Goal: Information Seeking & Learning: Learn about a topic

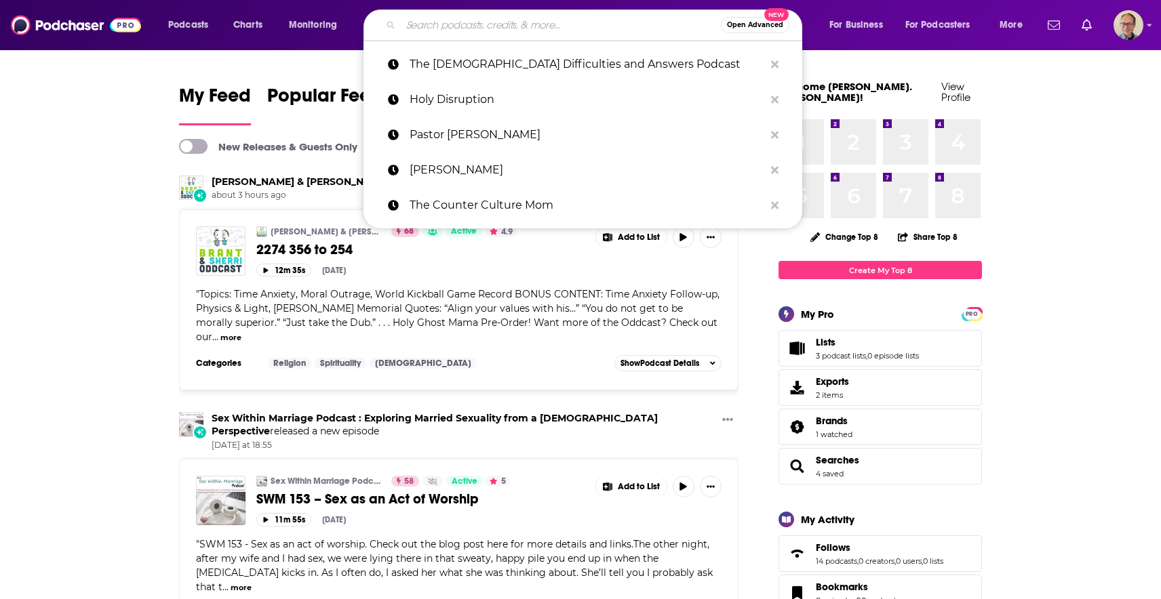
click at [473, 26] on input "Search podcasts, credits, & more..." at bounding box center [561, 25] width 320 height 22
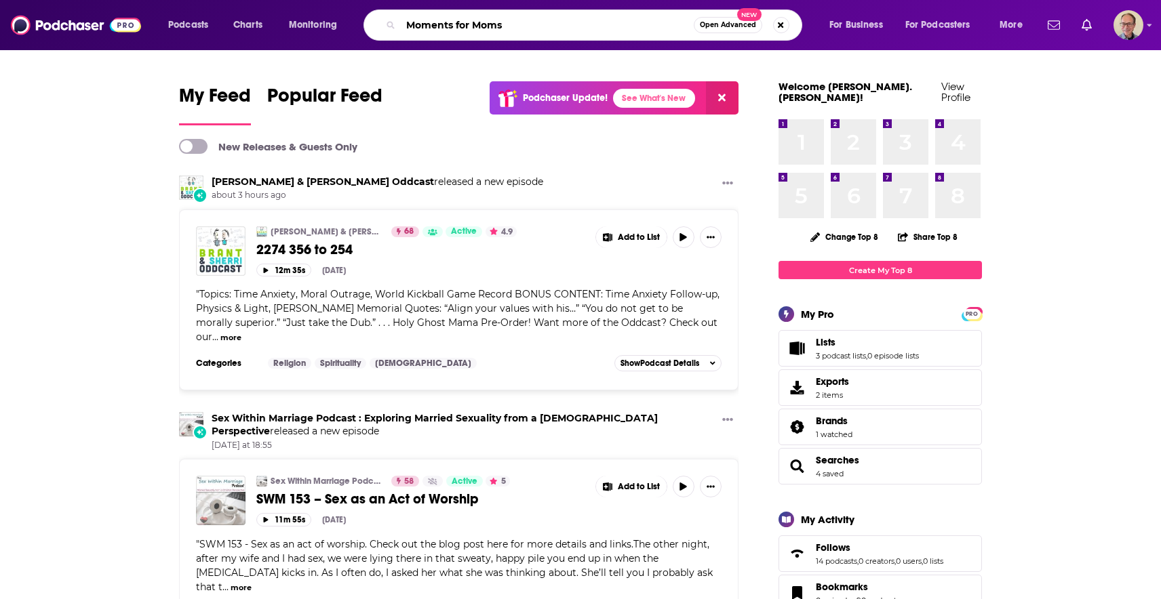
type input "Moments for Moms"
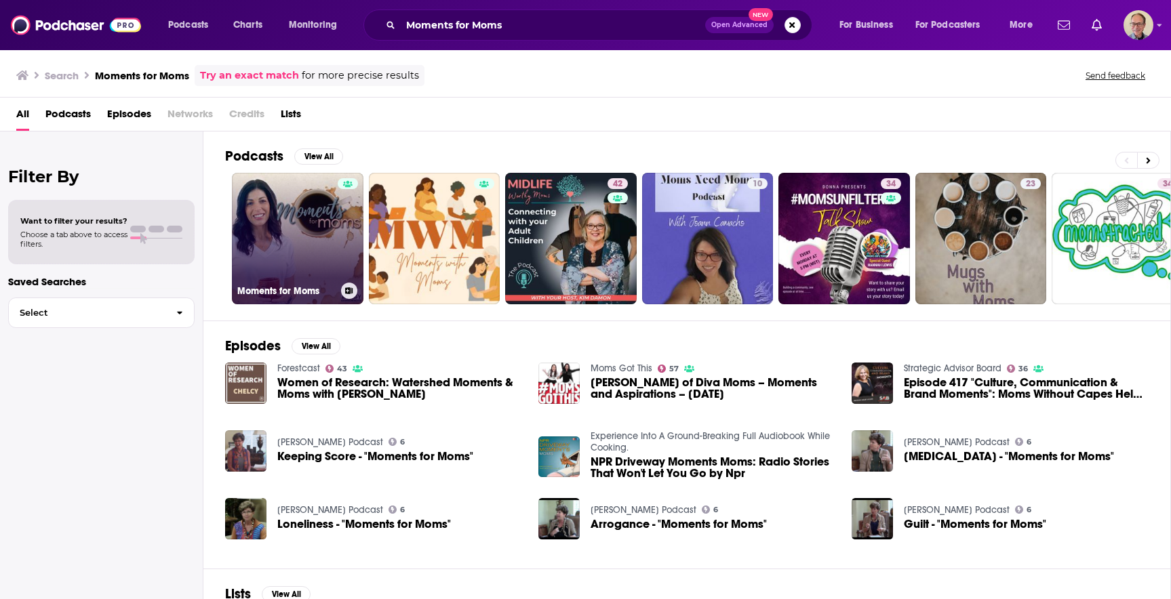
click at [349, 229] on div at bounding box center [348, 230] width 20 height 104
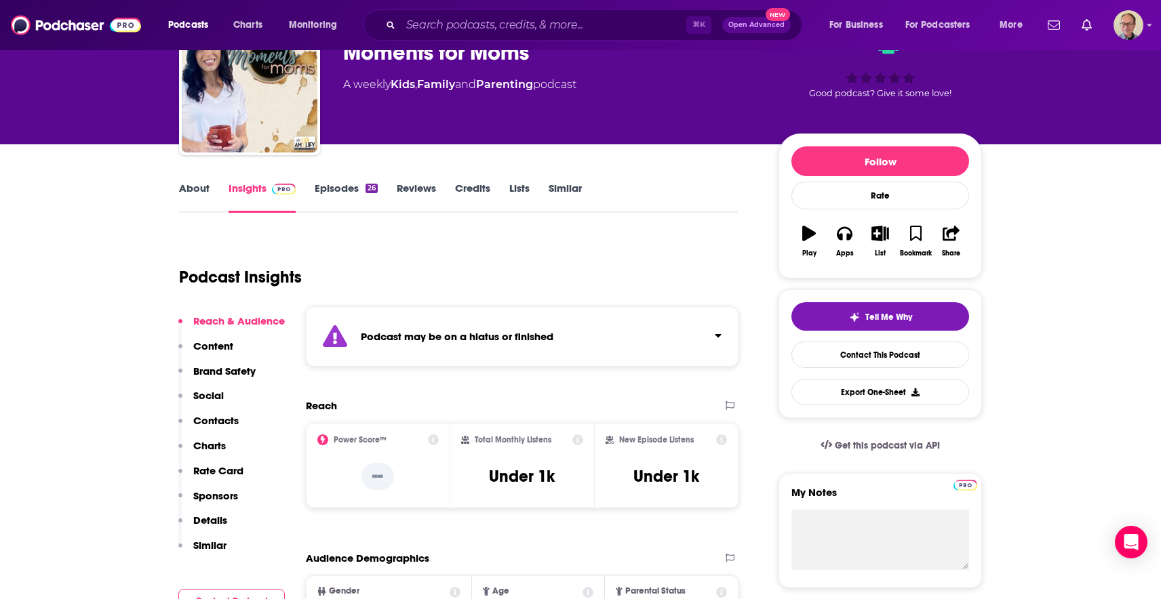
scroll to position [60, 0]
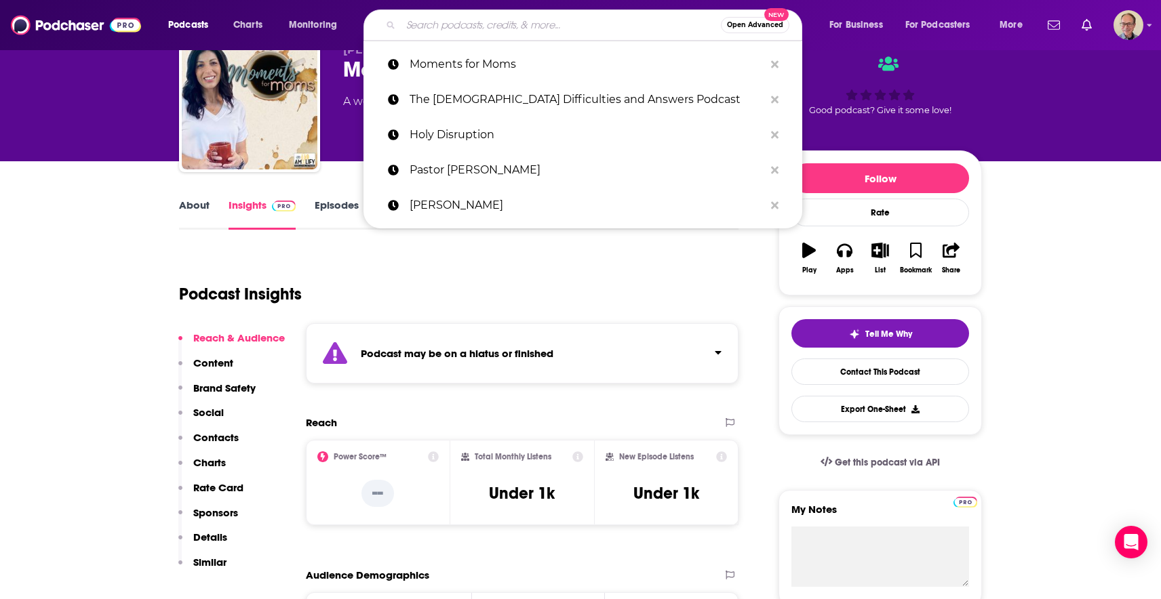
click at [460, 24] on input "Search podcasts, credits, & more..." at bounding box center [561, 25] width 320 height 22
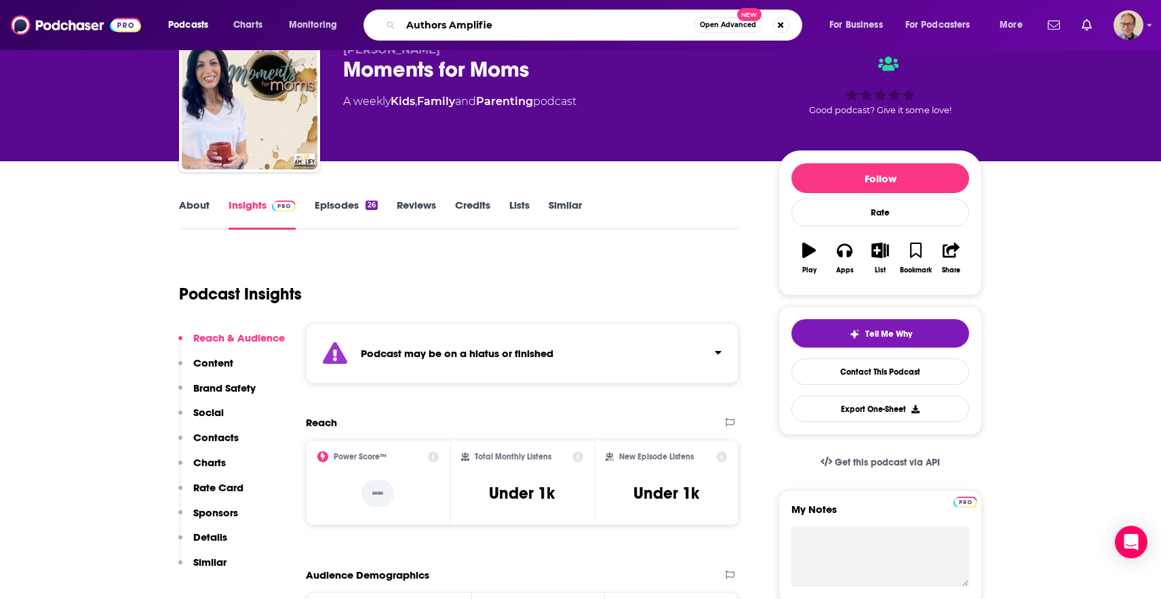
type input "Authors Amplified"
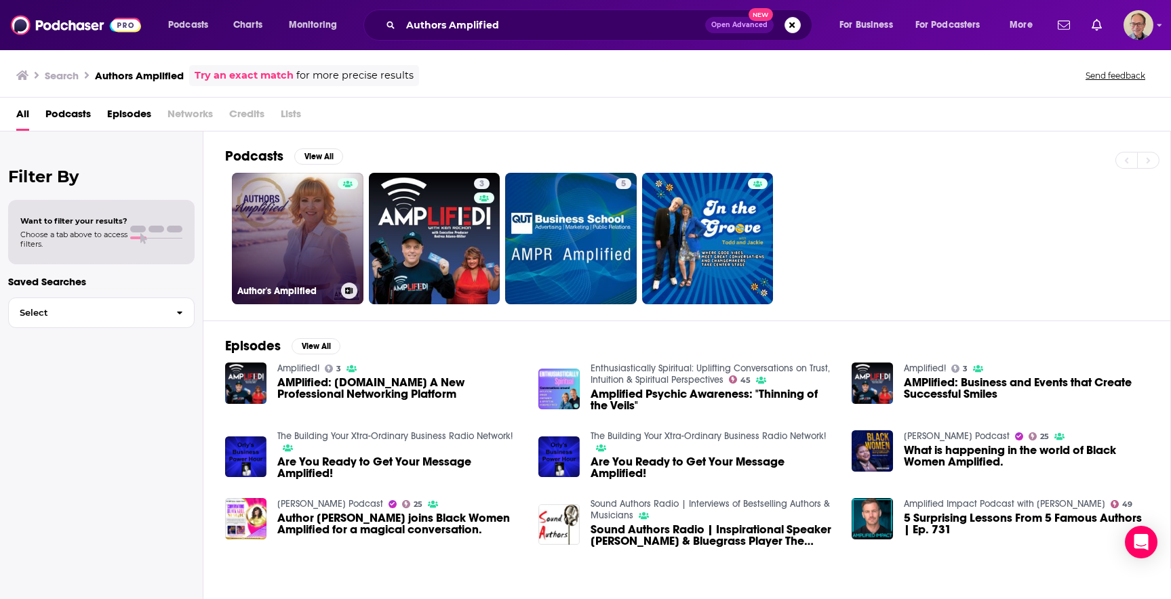
click at [313, 233] on link "Author's Amplified" at bounding box center [298, 239] width 132 height 132
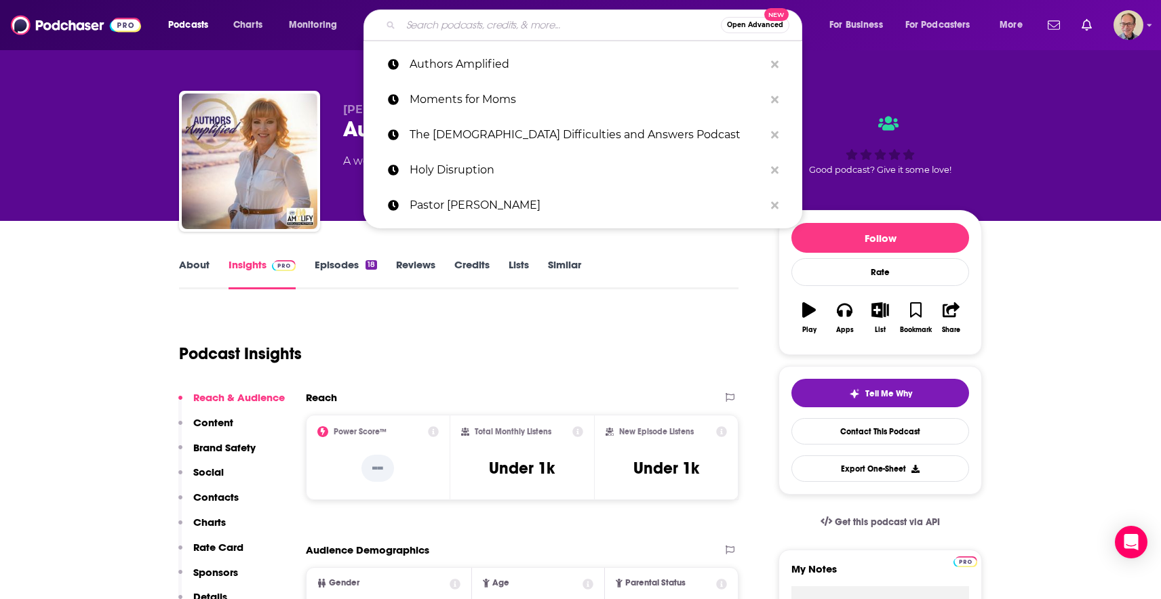
click at [454, 28] on input "Search podcasts, credits, & more..." at bounding box center [561, 25] width 320 height 22
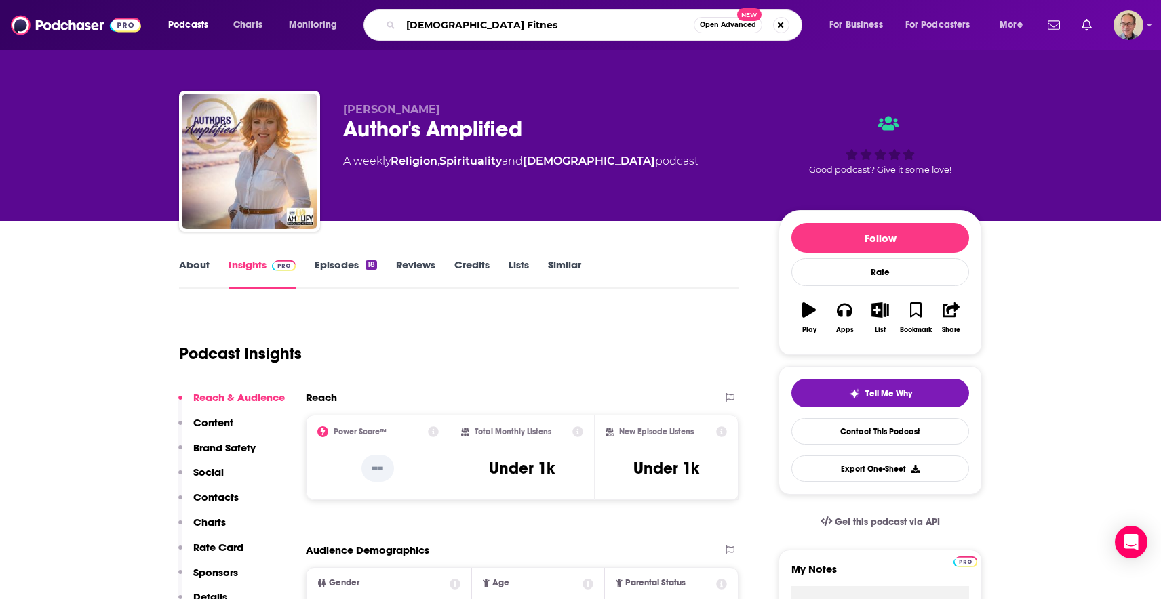
type input "[DEMOGRAPHIC_DATA] Fitness"
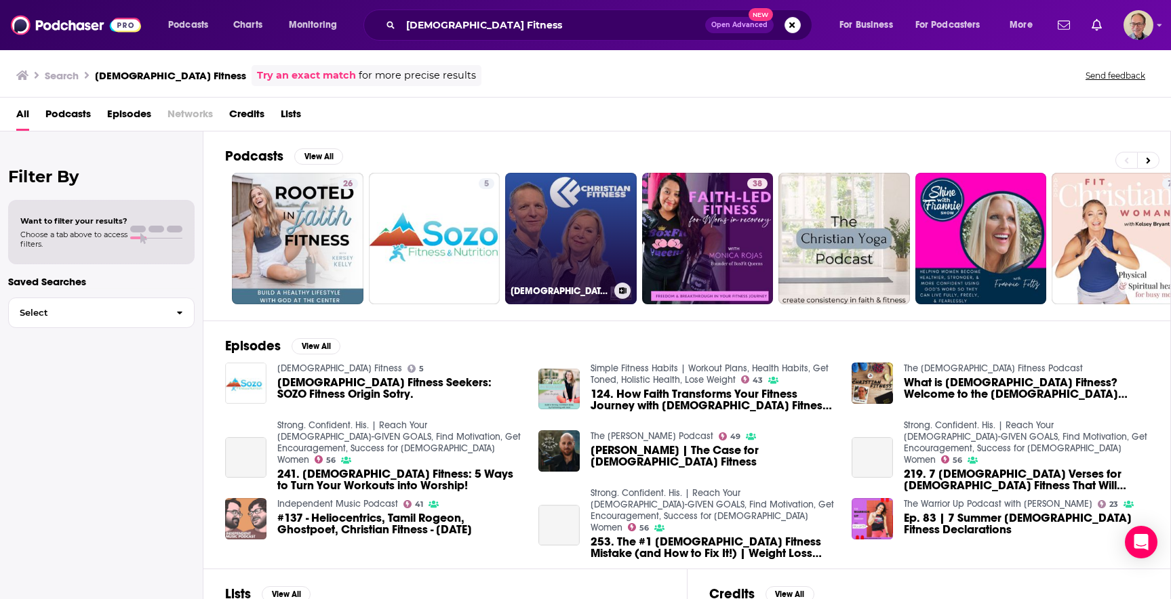
click at [577, 236] on link "[DEMOGRAPHIC_DATA] Fitness" at bounding box center [571, 239] width 132 height 132
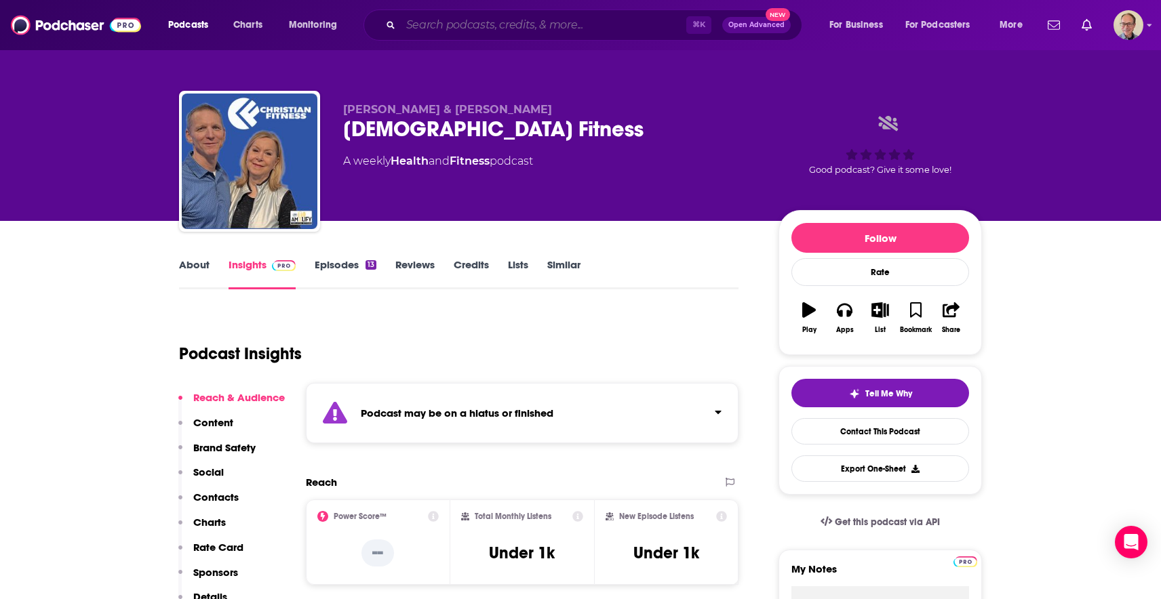
click at [451, 28] on input "Search podcasts, credits, & more..." at bounding box center [543, 25] width 285 height 22
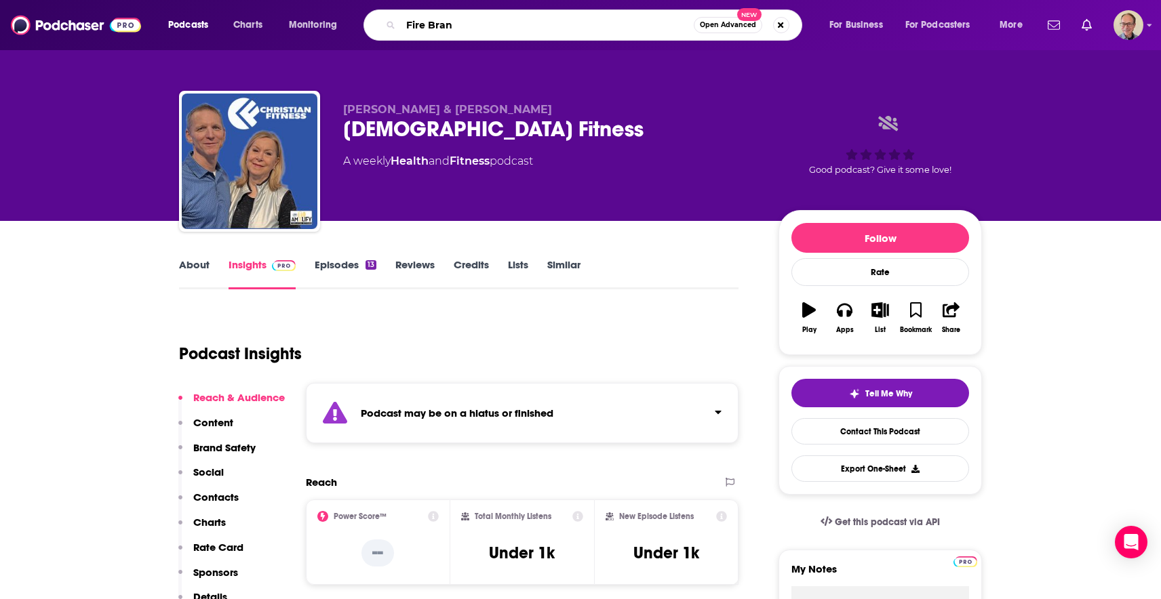
type input "Fire Brand"
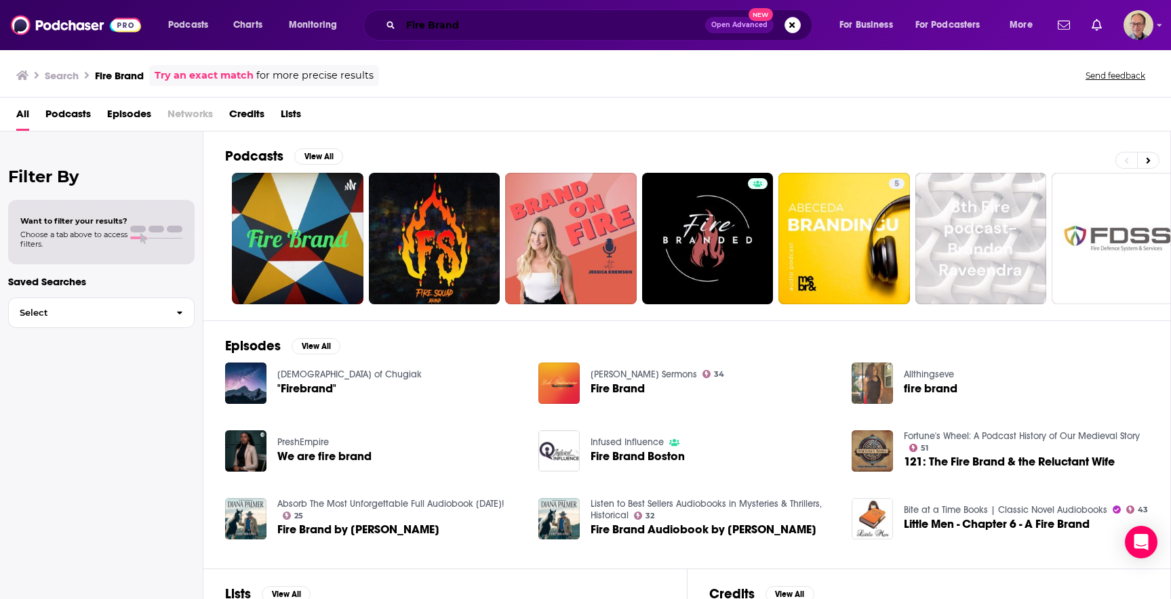
click at [406, 24] on input "Fire Brand" at bounding box center [553, 25] width 304 height 22
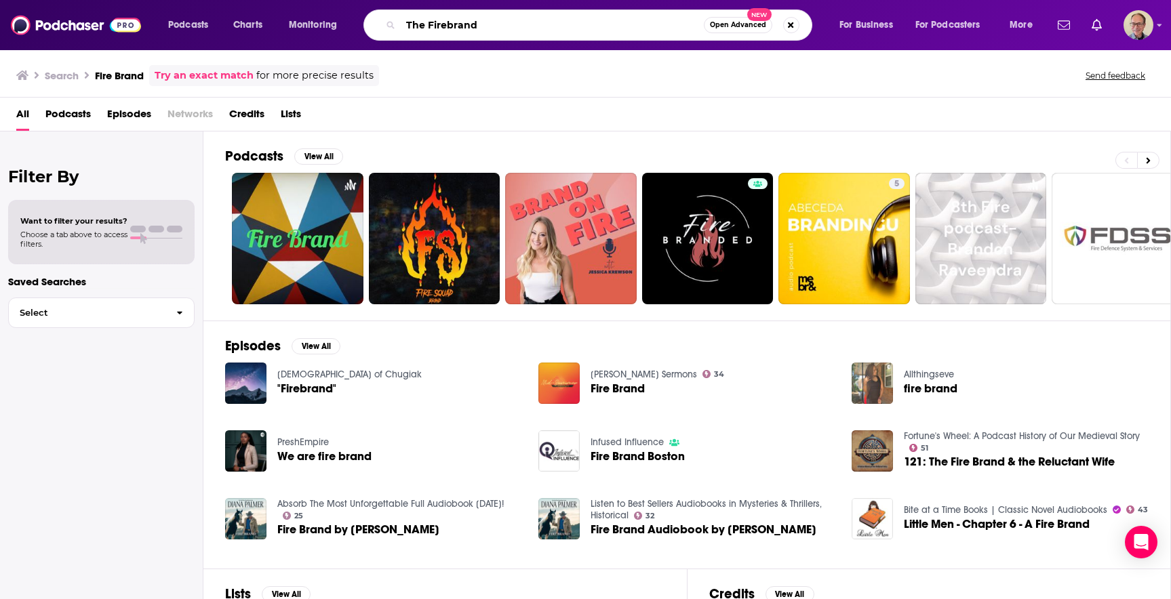
click at [482, 24] on input "The Firebrand" at bounding box center [552, 25] width 303 height 22
type input "The Firebrand Show"
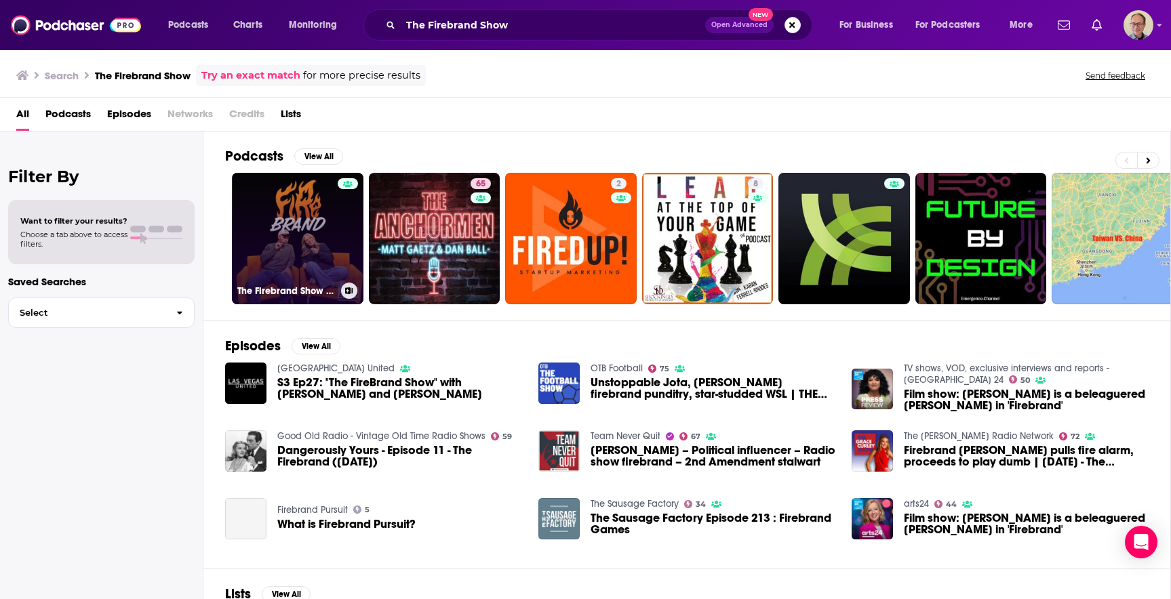
click at [318, 218] on link "The Firebrand Show with [PERSON_NAME] + [PERSON_NAME]" at bounding box center [298, 239] width 132 height 132
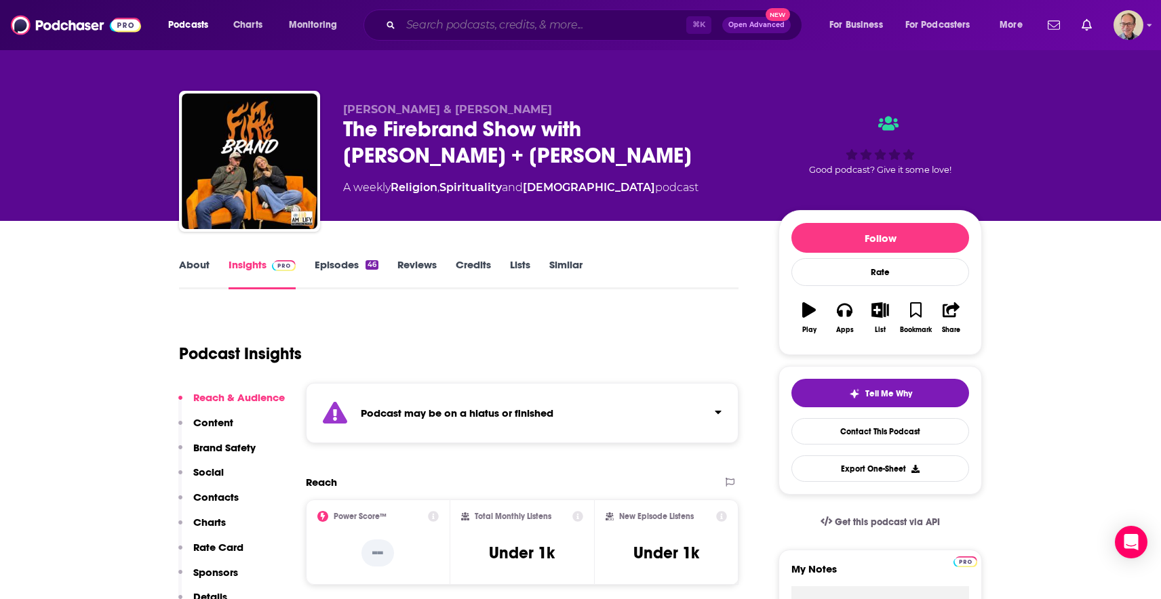
click at [451, 24] on input "Search podcasts, credits, & more..." at bounding box center [543, 25] width 285 height 22
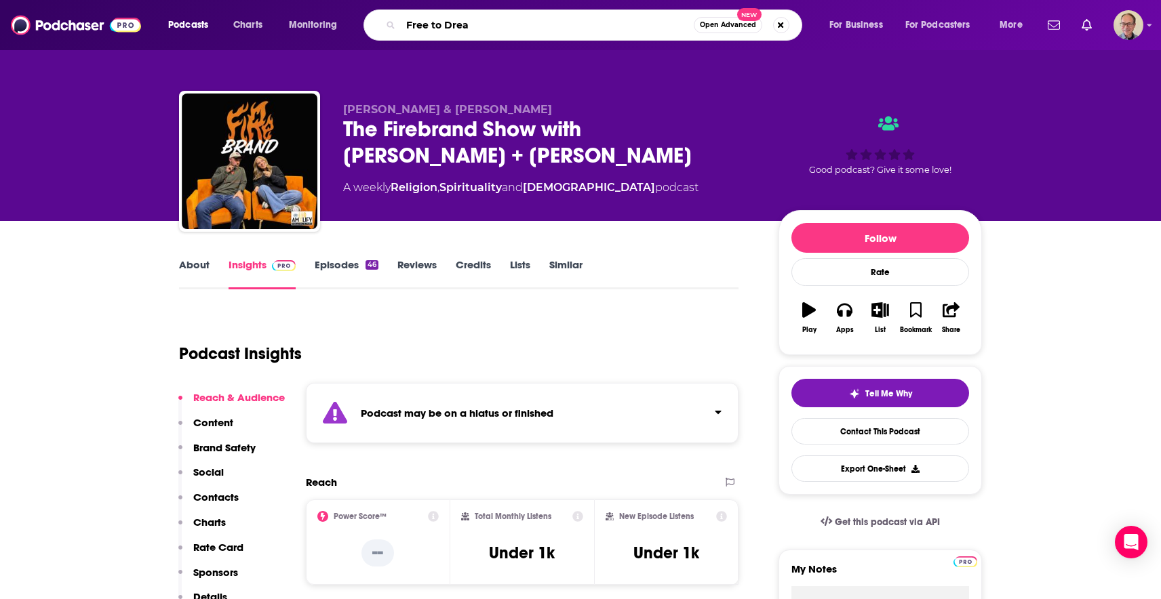
type input "Free to Dream"
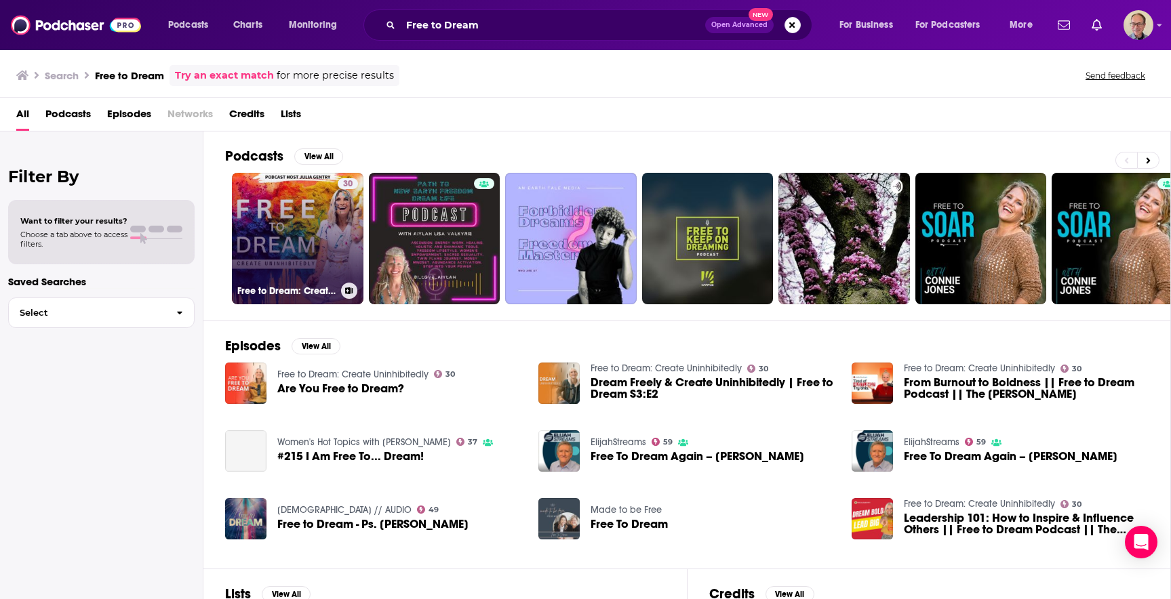
click at [322, 221] on link "30 Free to Dream: Create Uninhibitedly" at bounding box center [298, 239] width 132 height 132
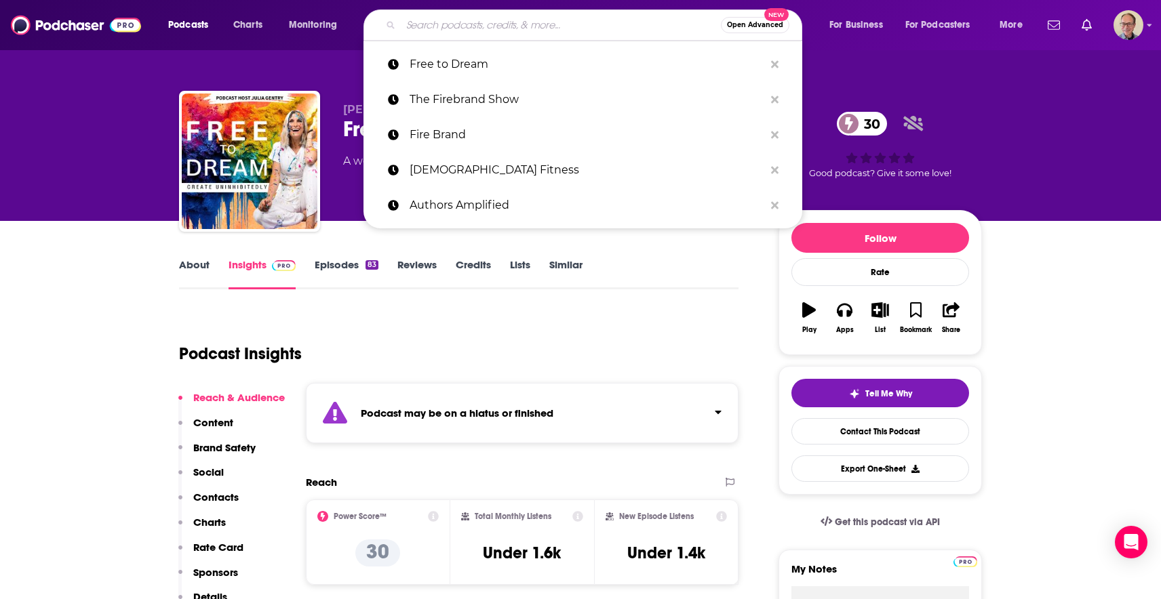
click at [464, 25] on input "Search podcasts, credits, & more..." at bounding box center [561, 25] width 320 height 22
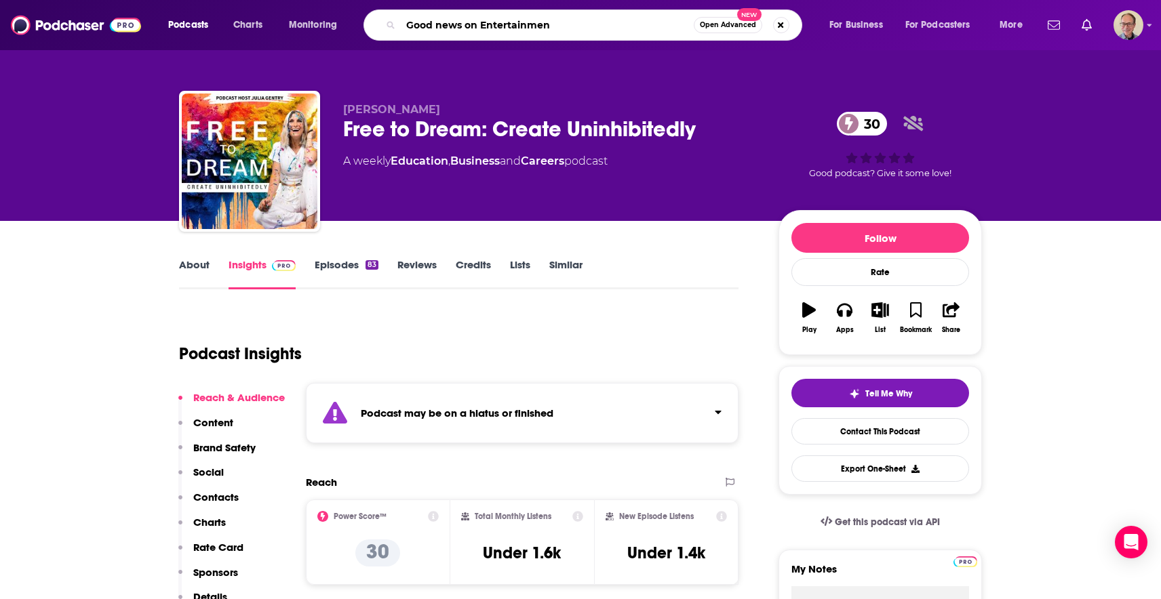
type input "Good news on Entertainment"
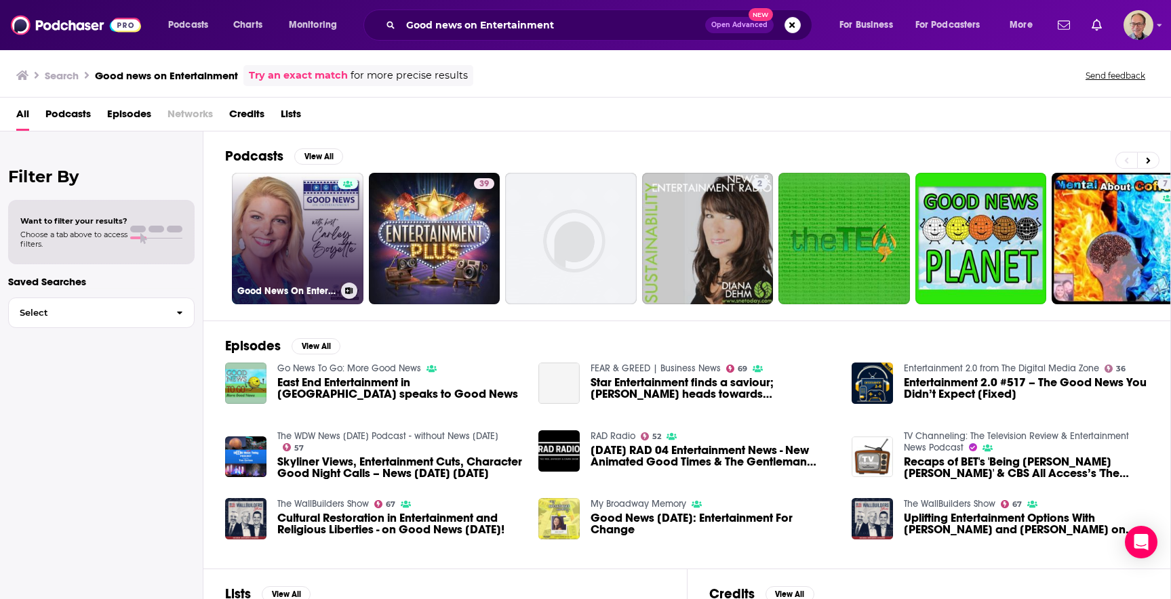
click at [296, 230] on link "Good News On Entertainment" at bounding box center [298, 239] width 132 height 132
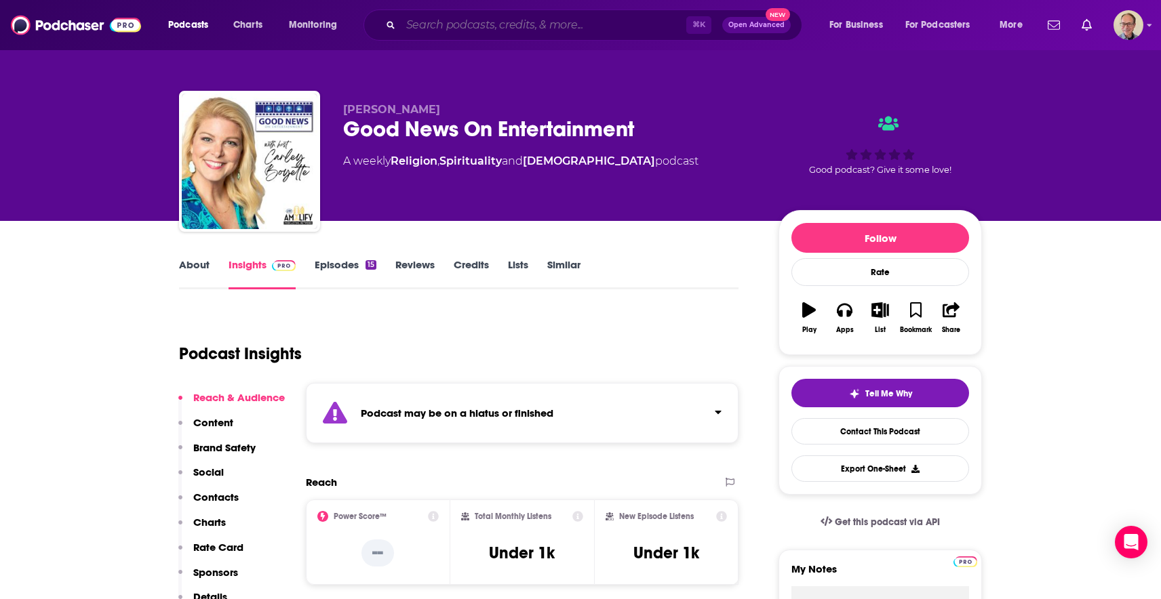
click at [431, 24] on input "Search podcasts, credits, & more..." at bounding box center [543, 25] width 285 height 22
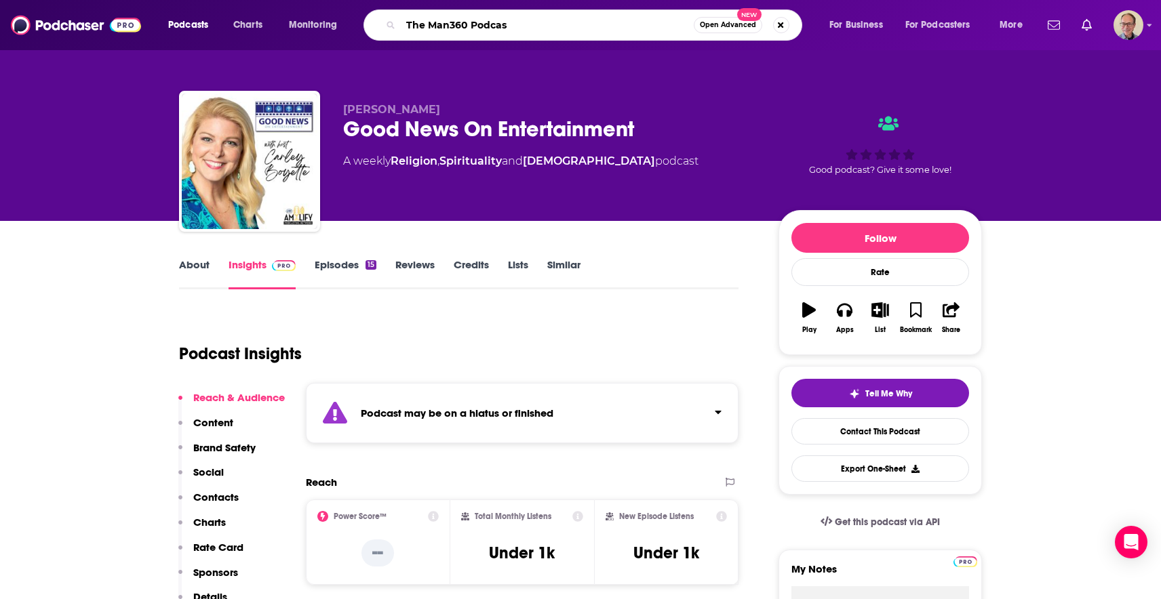
type input "The Man360 Podcast"
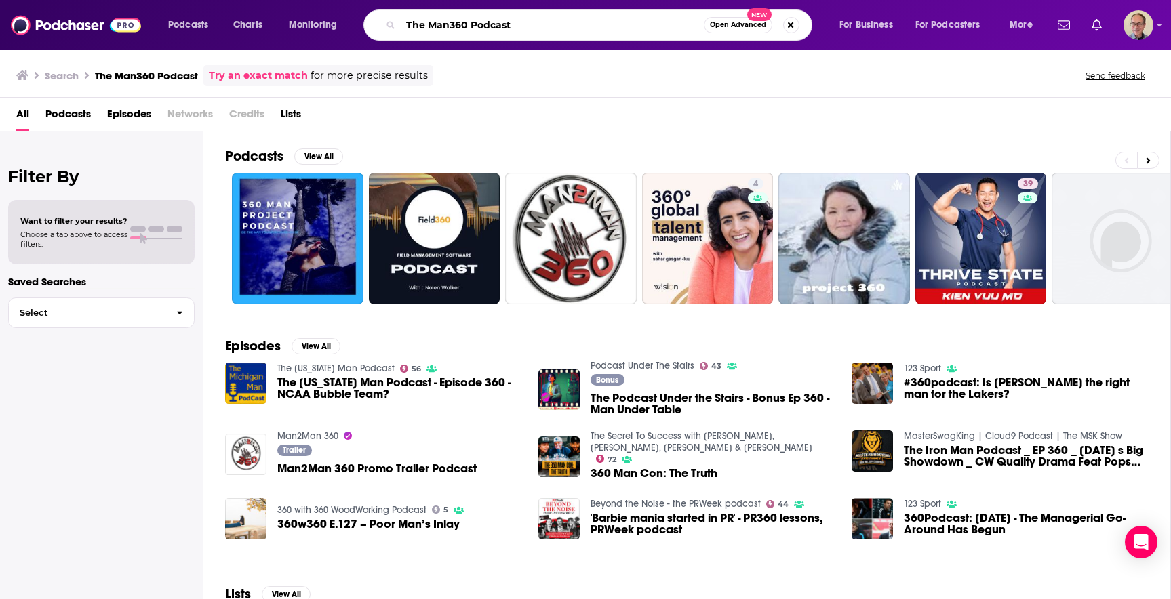
click at [451, 28] on input "The Man360 Podcast" at bounding box center [552, 25] width 303 height 22
click at [427, 22] on input "The Man 360 Podcast" at bounding box center [552, 25] width 303 height 22
click at [455, 26] on input "Man 360 Podcast" at bounding box center [552, 25] width 303 height 22
type input "Man 360 with [PERSON_NAME]"
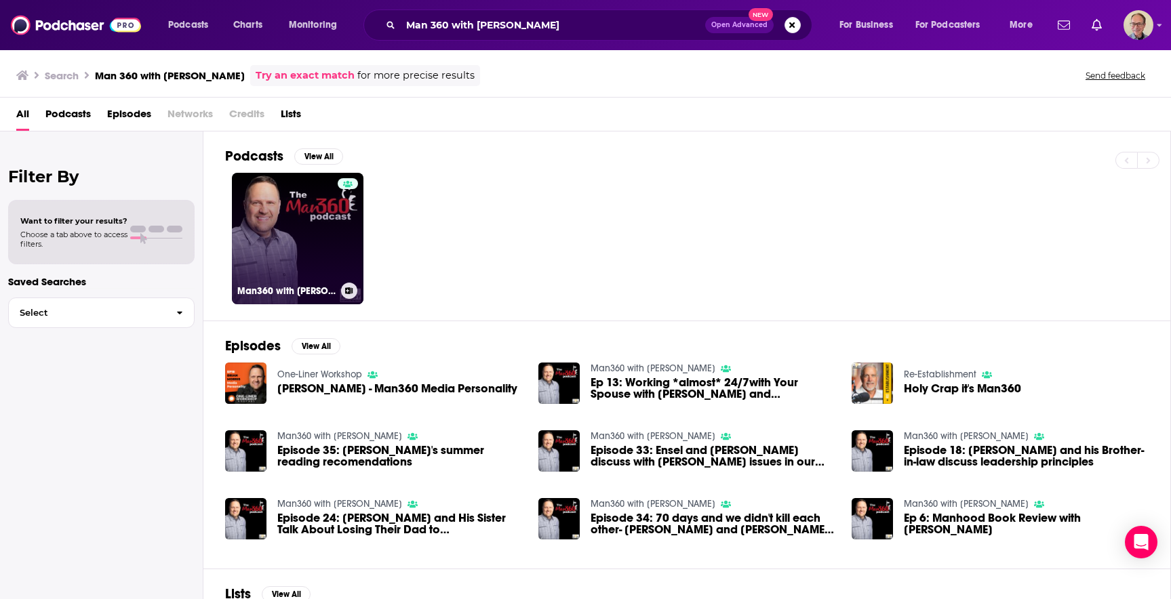
click at [286, 224] on link "Man360 with [PERSON_NAME]" at bounding box center [298, 239] width 132 height 132
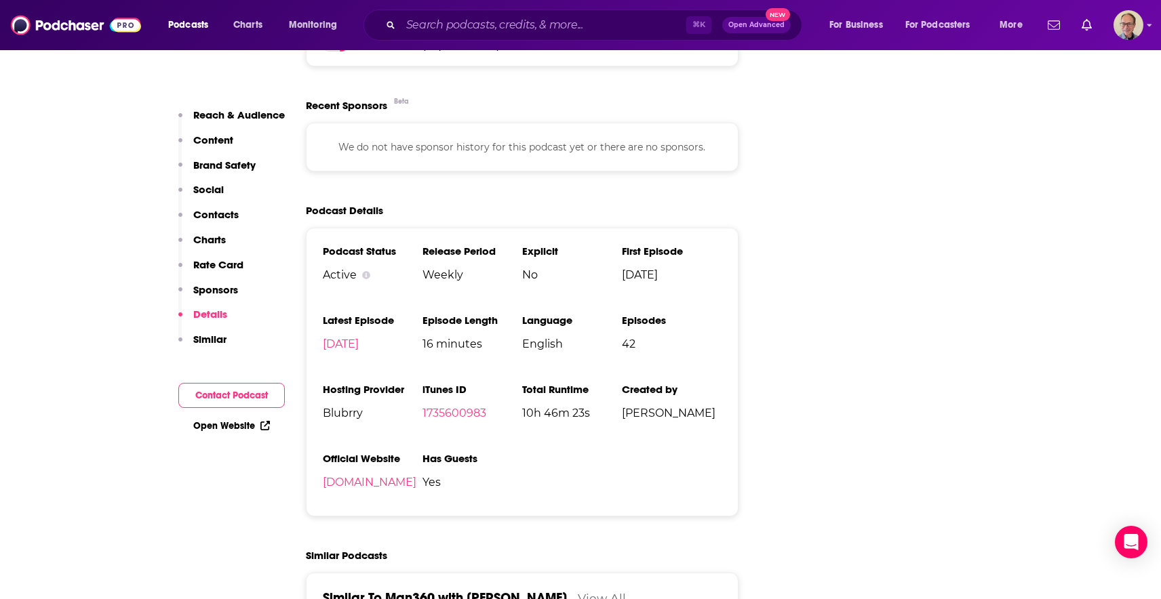
scroll to position [1649, 0]
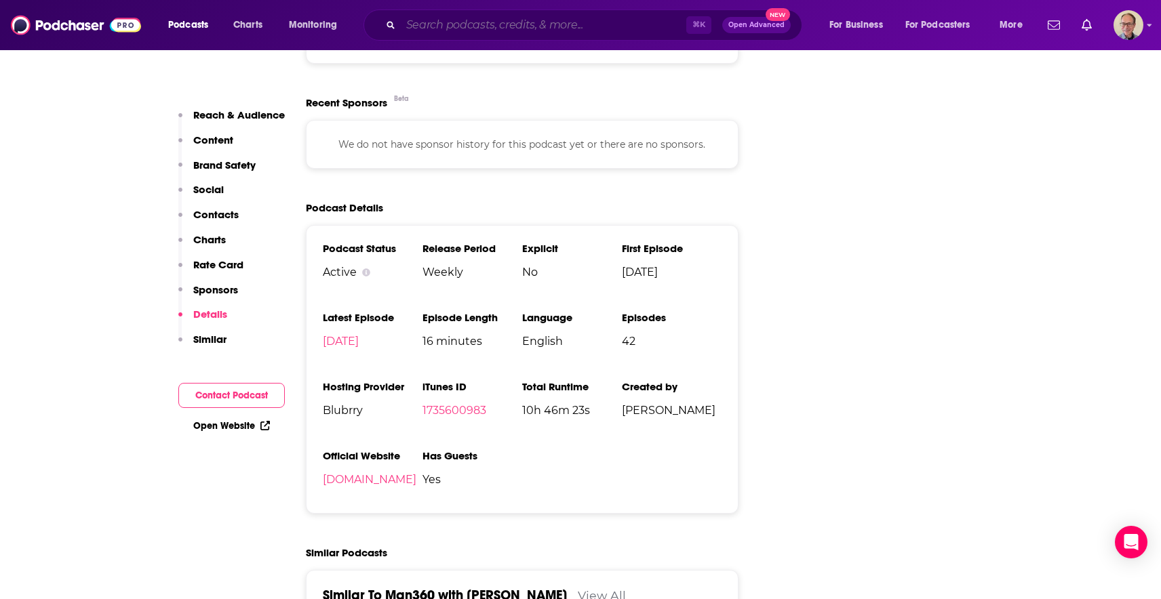
click at [451, 27] on input "Search podcasts, credits, & more..." at bounding box center [543, 25] width 285 height 22
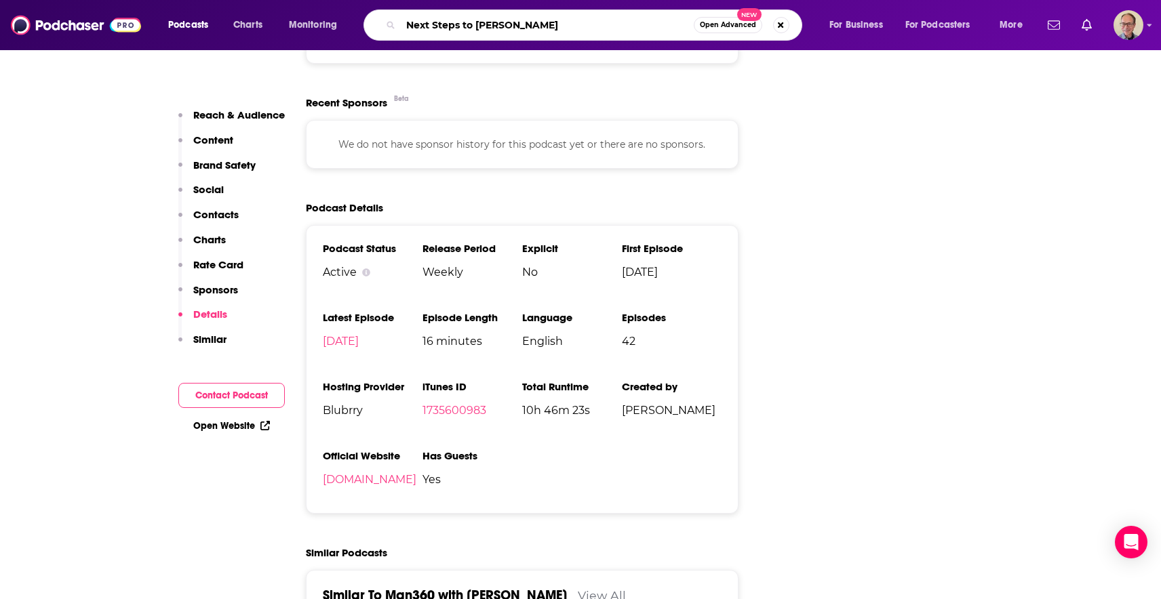
type input "Next Steps to Better"
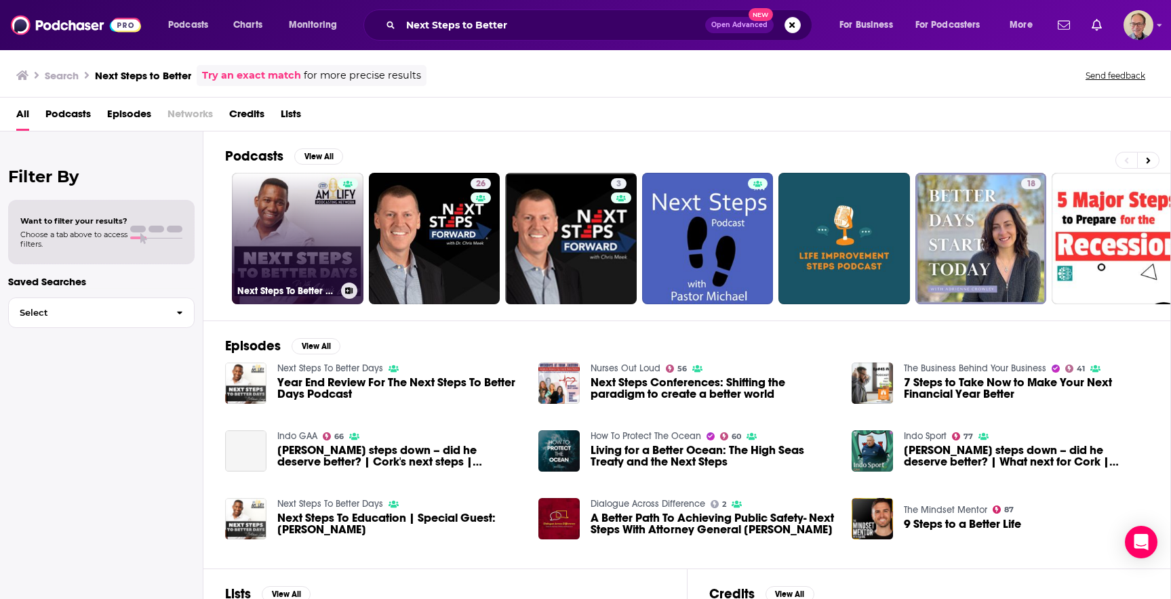
click at [292, 214] on link "Next Steps To Better Days" at bounding box center [298, 239] width 132 height 132
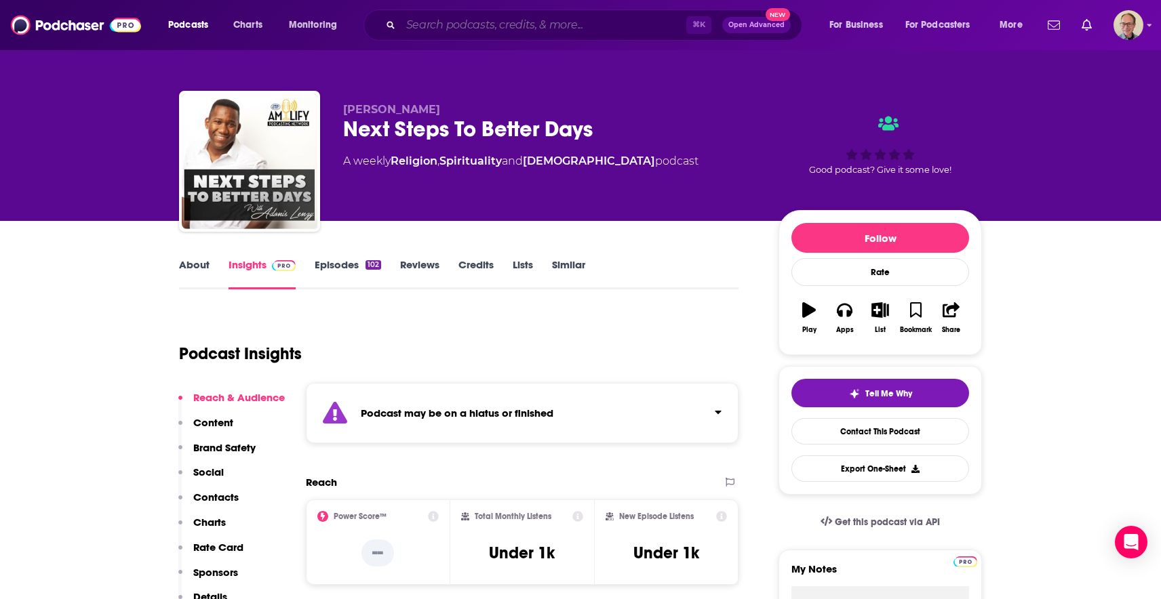
click at [504, 28] on input "Search podcasts, credits, & more..." at bounding box center [543, 25] width 285 height 22
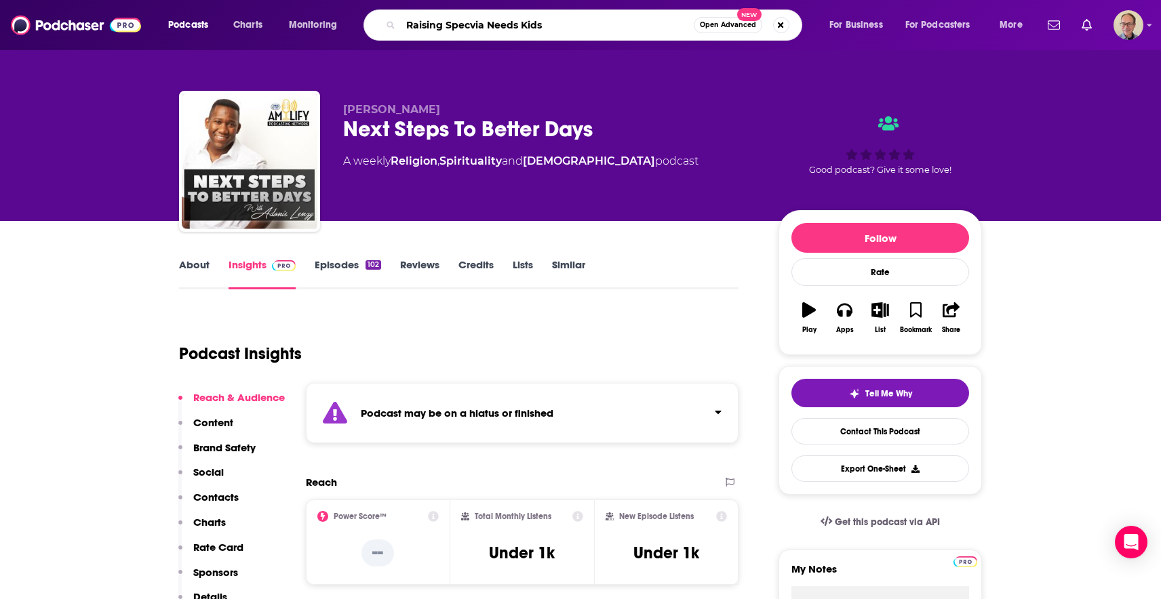
click at [473, 27] on input "Raising Specvia Needs Kids" at bounding box center [547, 25] width 293 height 22
type input "Raising Special Needs Kids"
click at [555, 24] on input "Raising Special Needs Kids" at bounding box center [547, 25] width 293 height 22
